Goal: Task Accomplishment & Management: Use online tool/utility

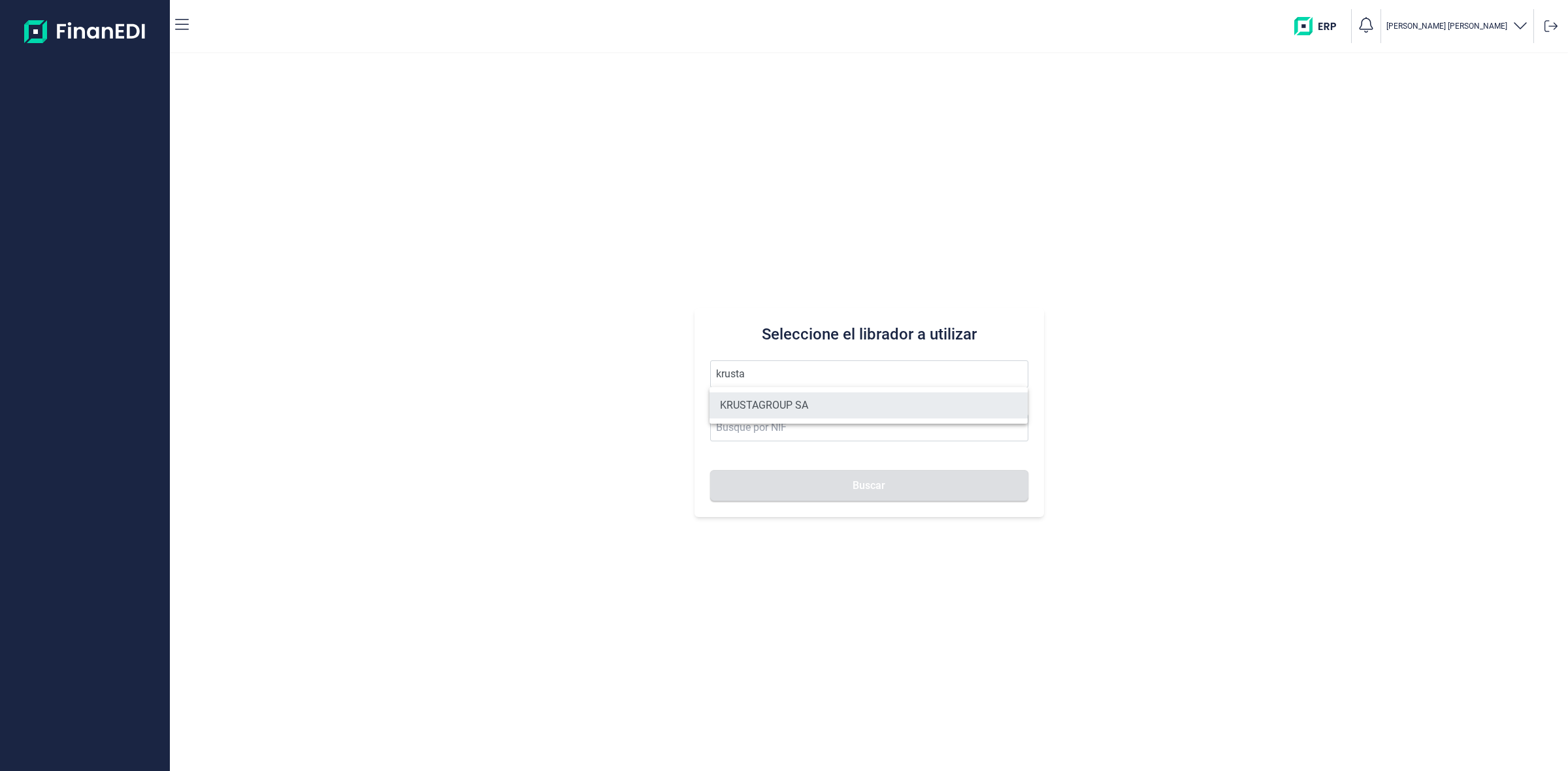
click at [791, 405] on li "KRUSTAGROUP SA" at bounding box center [868, 405] width 319 height 26
type input "KRUSTAGROUP SA"
type input "A21008560"
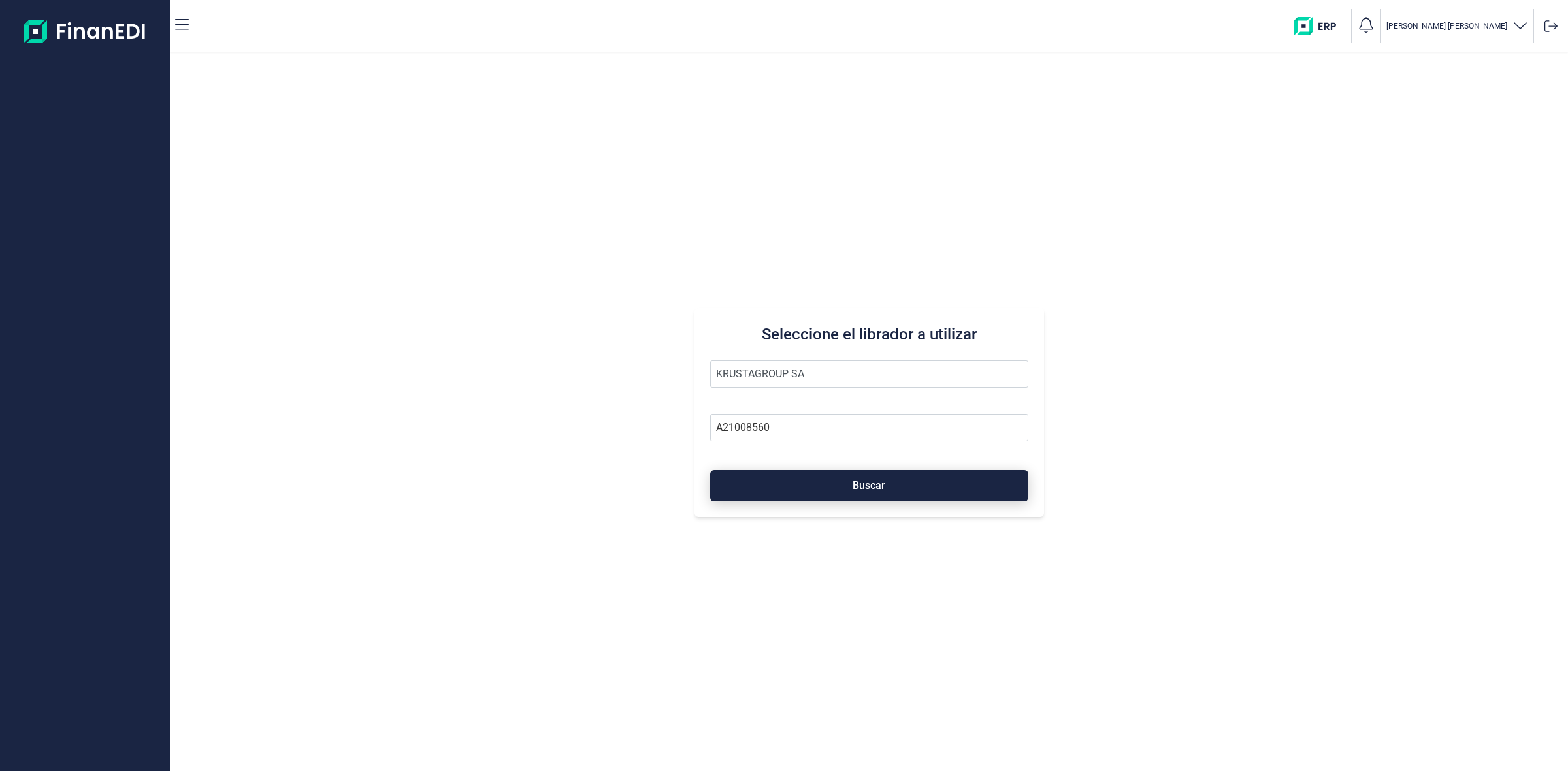
click at [893, 489] on button "Buscar" at bounding box center [869, 486] width 319 height 32
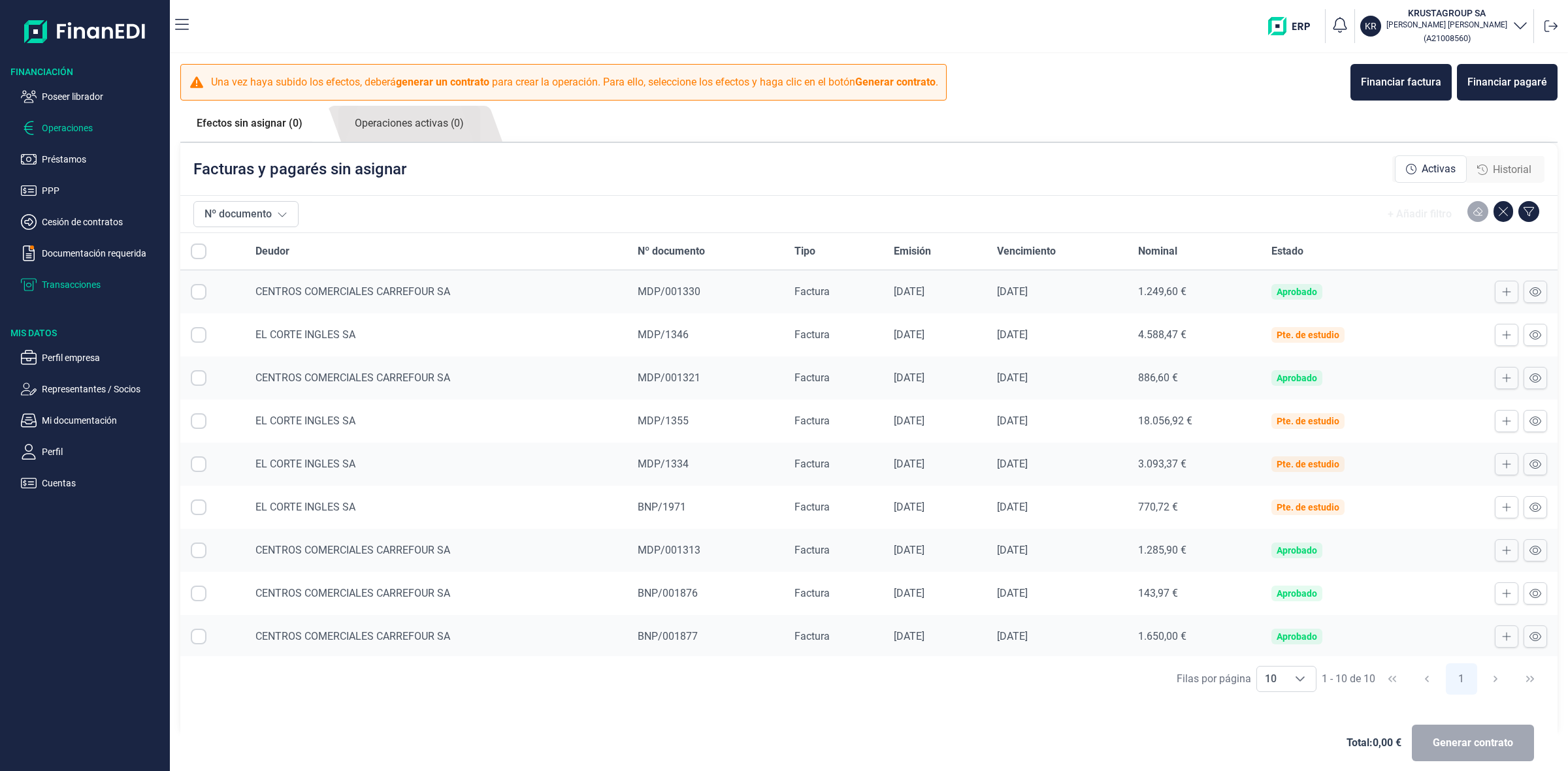
checkbox input "true"
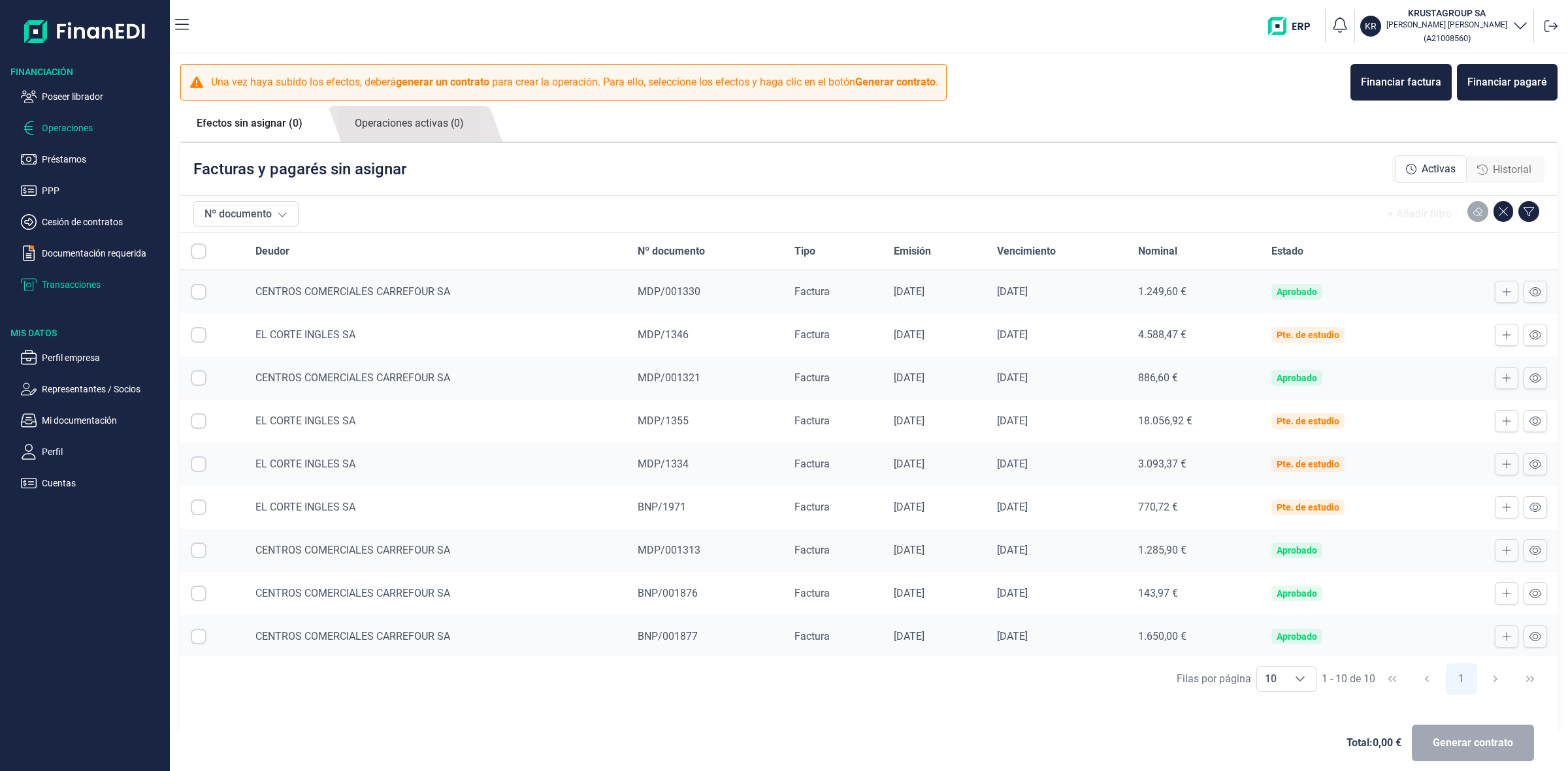
checkbox input "true"
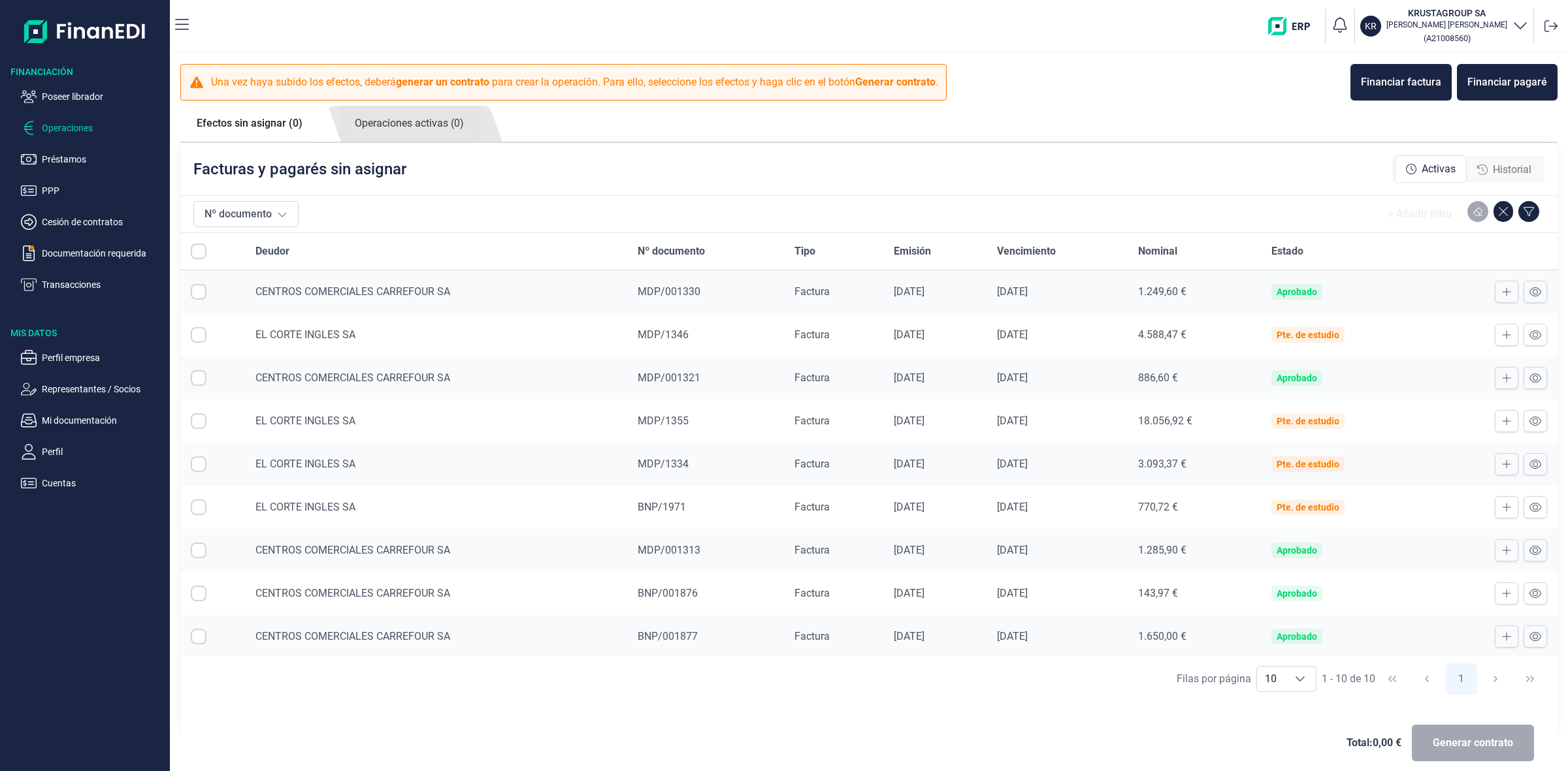
checkbox input "true"
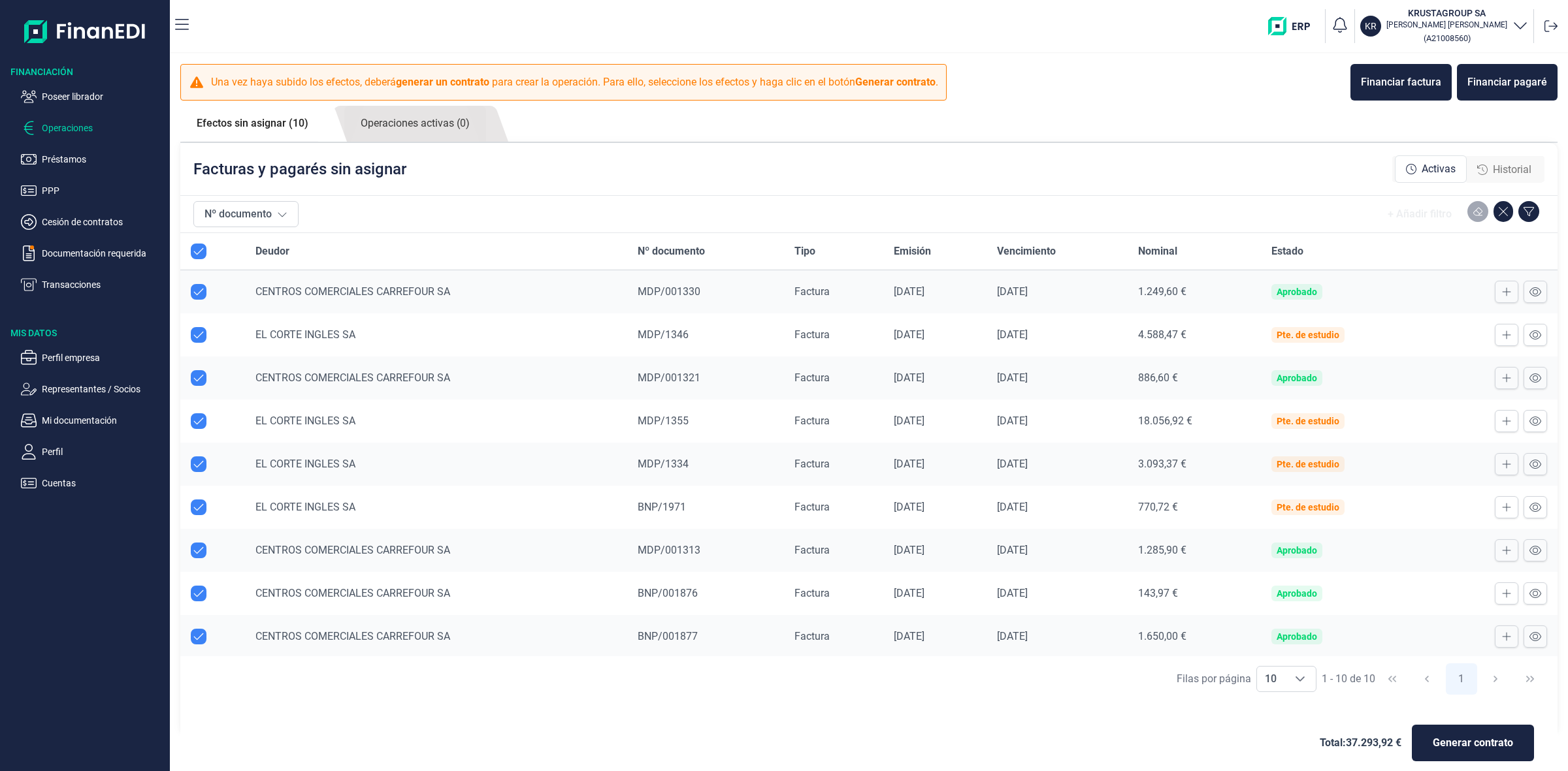
click at [89, 243] on ul "Poseer librador Operaciones Préstamos PPP Cesión de contratos Documentación req…" at bounding box center [85, 185] width 170 height 214
click at [89, 249] on p "Documentación requerida" at bounding box center [104, 253] width 123 height 16
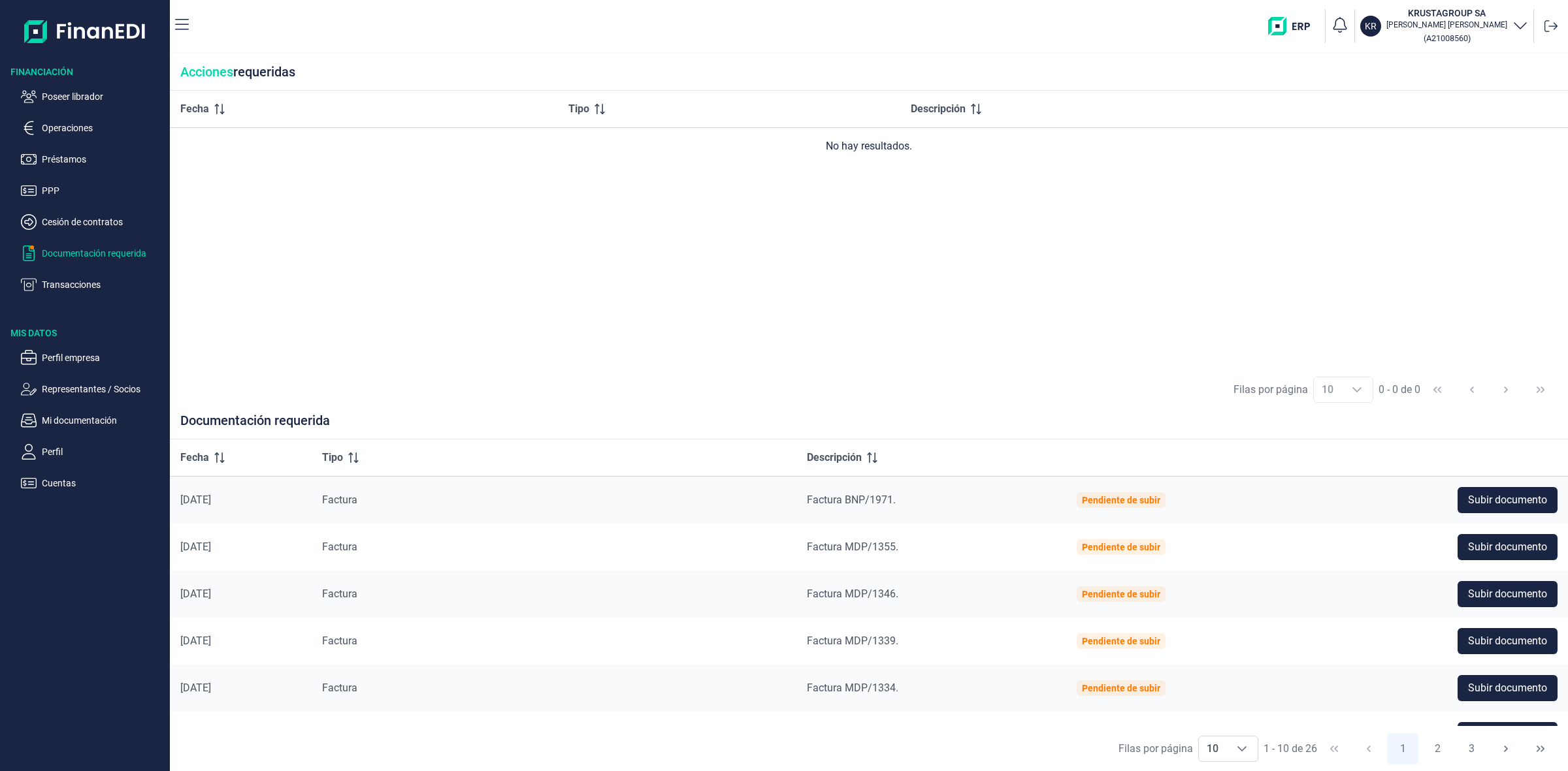
click at [883, 641] on span "Factura MDP/1339." at bounding box center [852, 641] width 91 height 12
click at [1488, 639] on span "Subir documento" at bounding box center [1507, 641] width 79 height 16
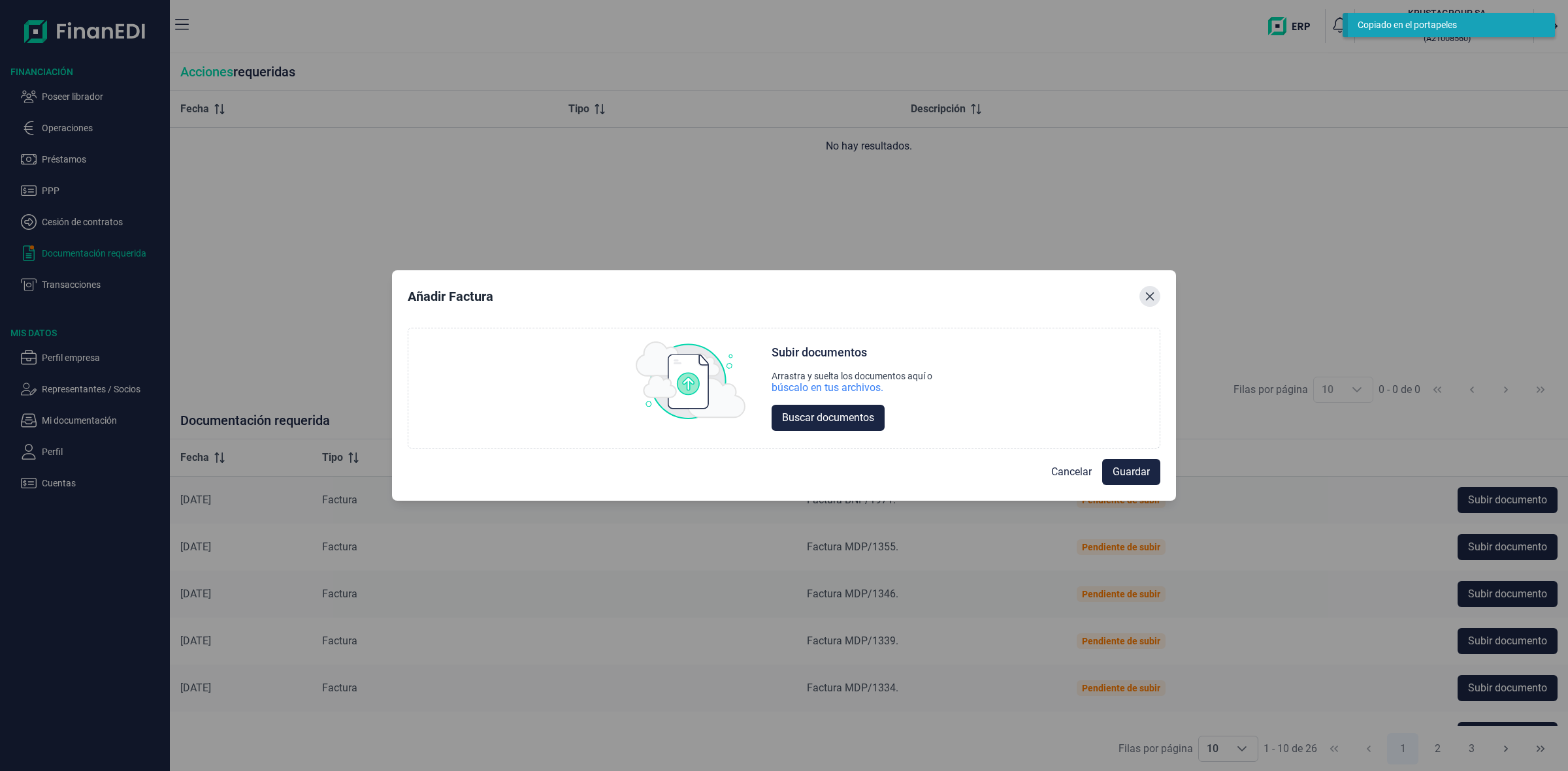
click at [1153, 295] on icon "Close" at bounding box center [1149, 296] width 11 height 11
